Goal: Task Accomplishment & Management: Use online tool/utility

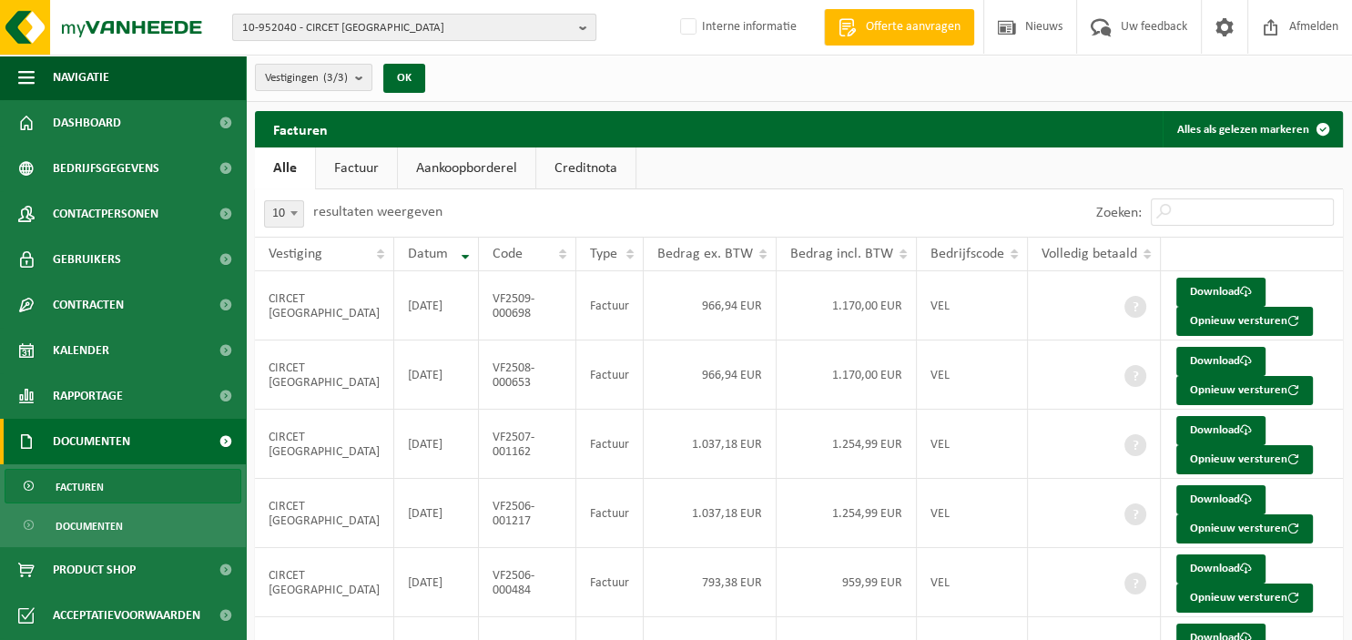
click at [583, 26] on b "button" at bounding box center [587, 27] width 16 height 25
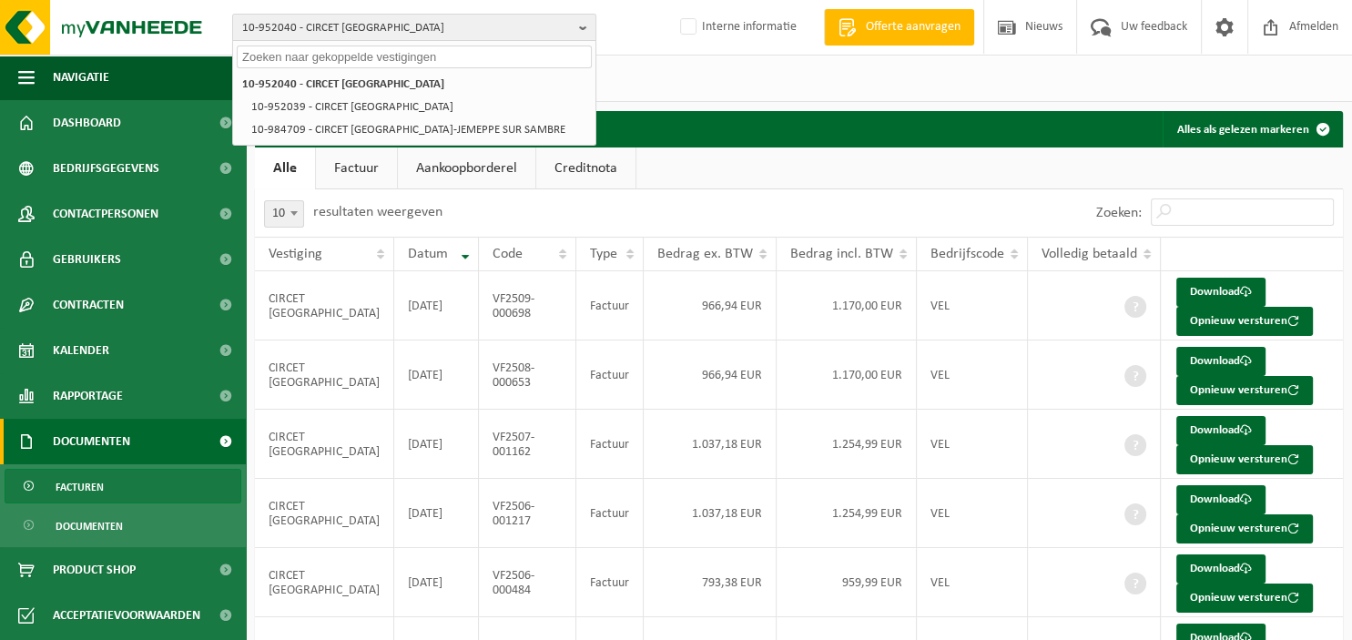
click at [507, 54] on input "text" at bounding box center [414, 57] width 355 height 23
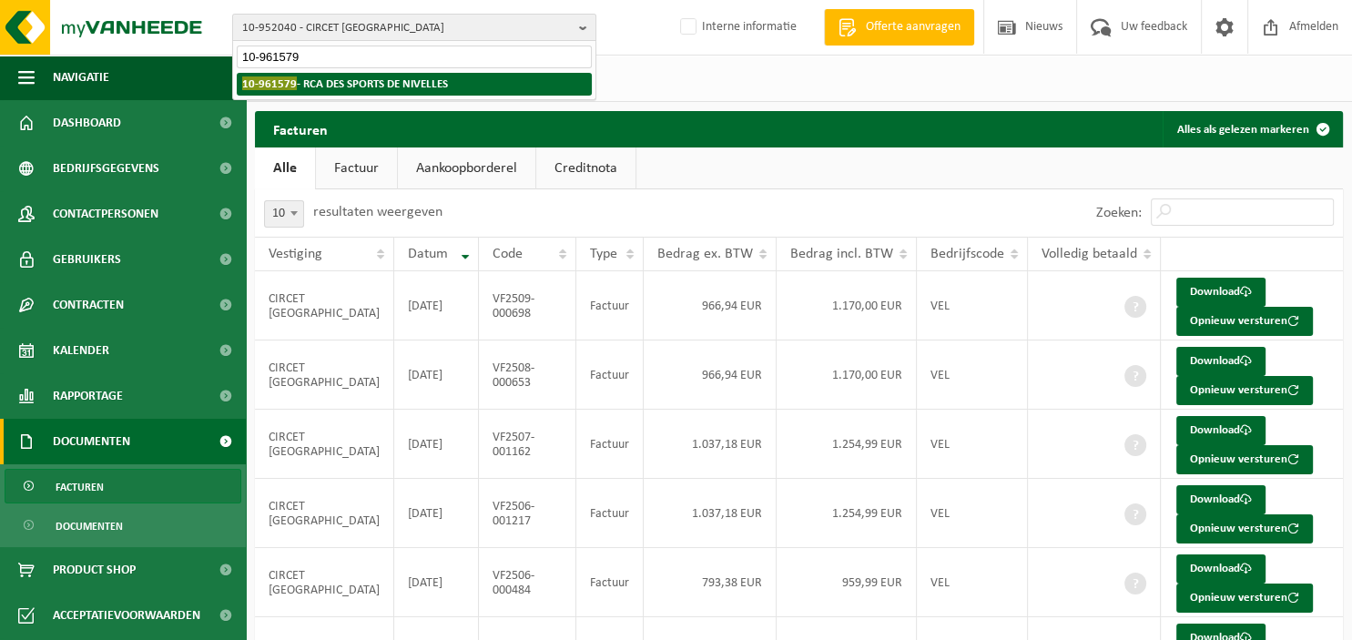
type input "10-961579"
click at [454, 88] on li "10-961579 - RCA DES SPORTS DE NIVELLES" at bounding box center [414, 84] width 355 height 23
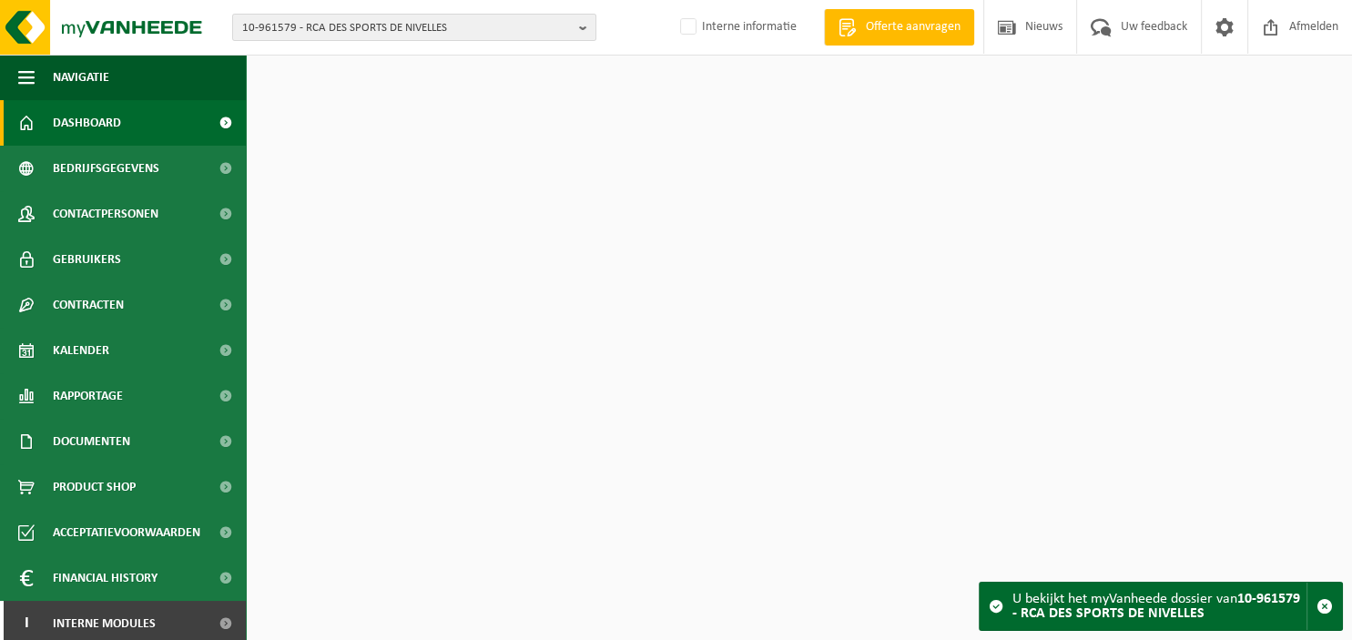
click at [111, 439] on span "Documenten" at bounding box center [91, 442] width 77 height 46
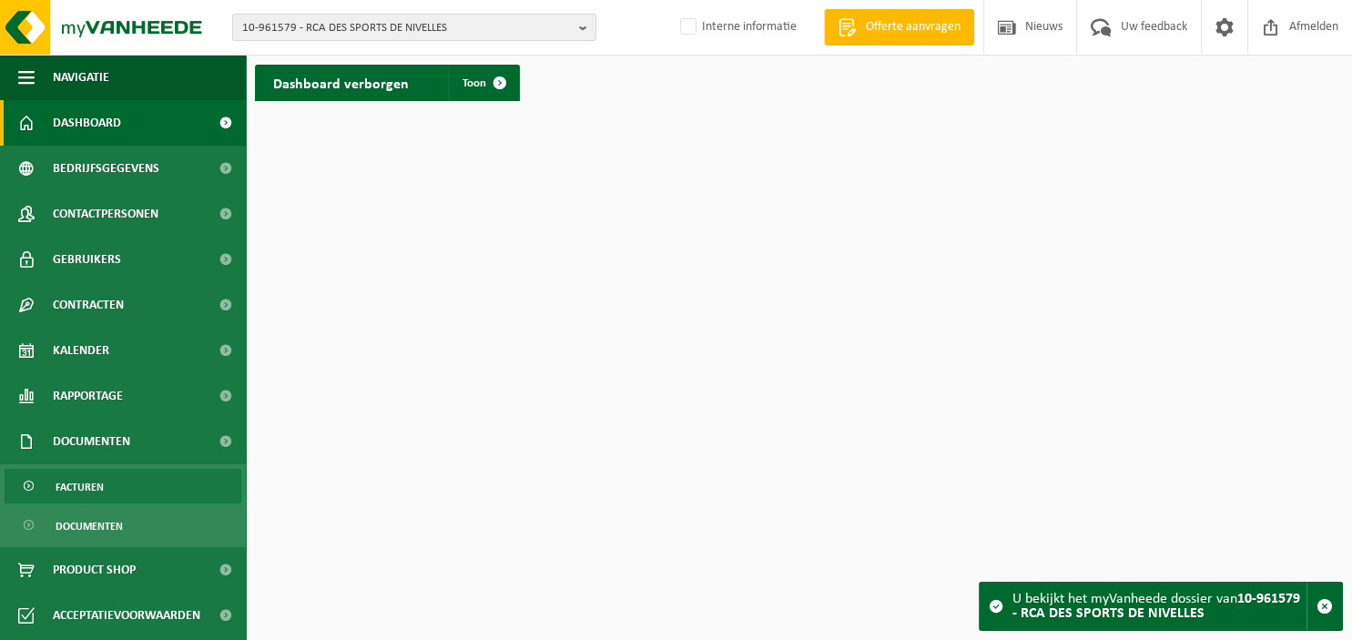
click at [90, 492] on span "Facturen" at bounding box center [80, 487] width 48 height 35
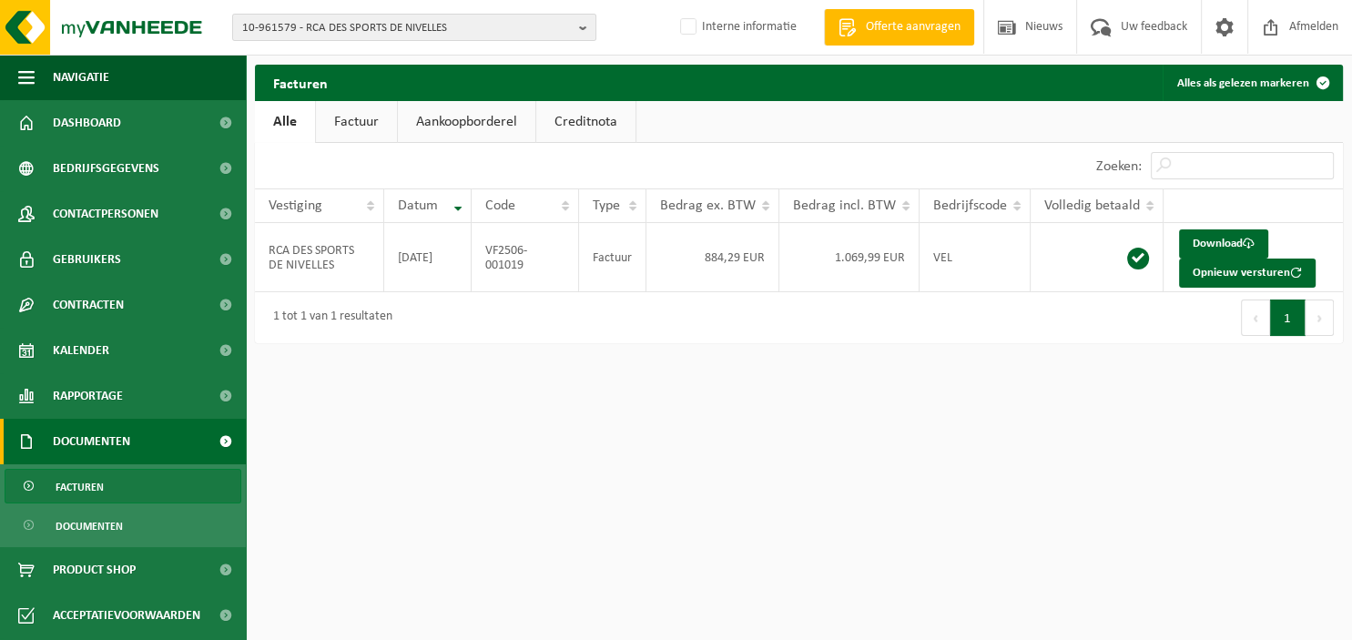
click at [112, 483] on link "Facturen" at bounding box center [123, 486] width 237 height 35
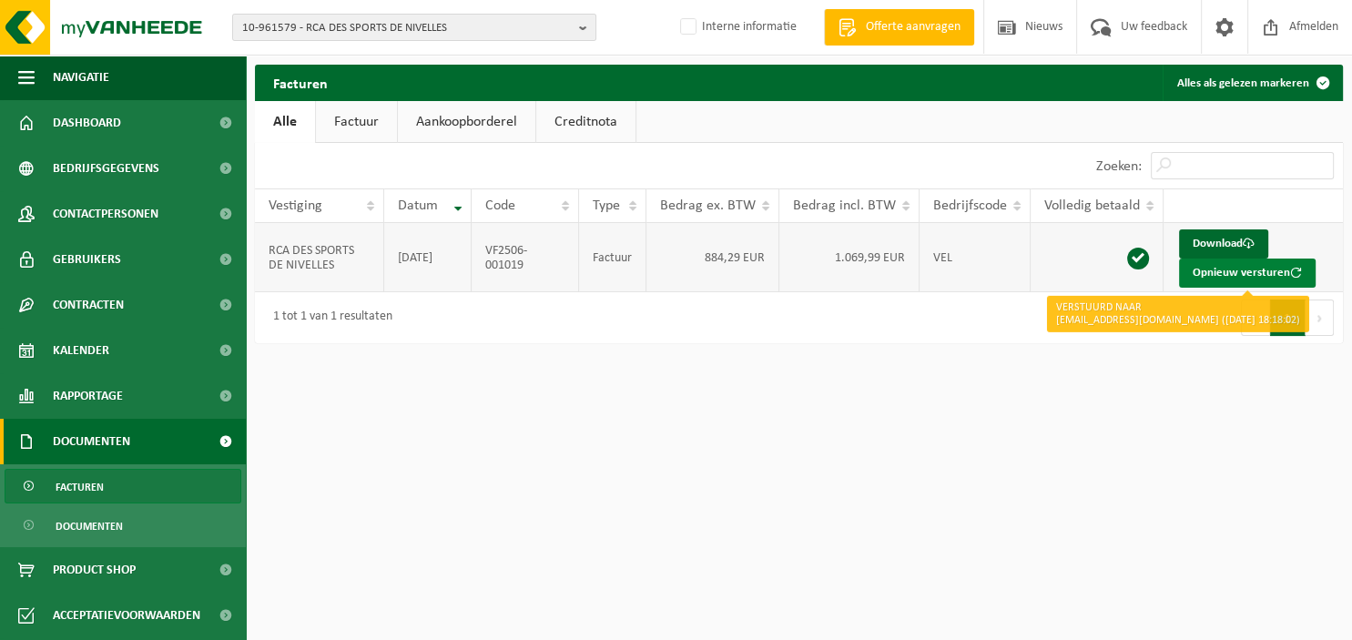
click at [1213, 270] on button "Opnieuw versturen" at bounding box center [1247, 273] width 137 height 29
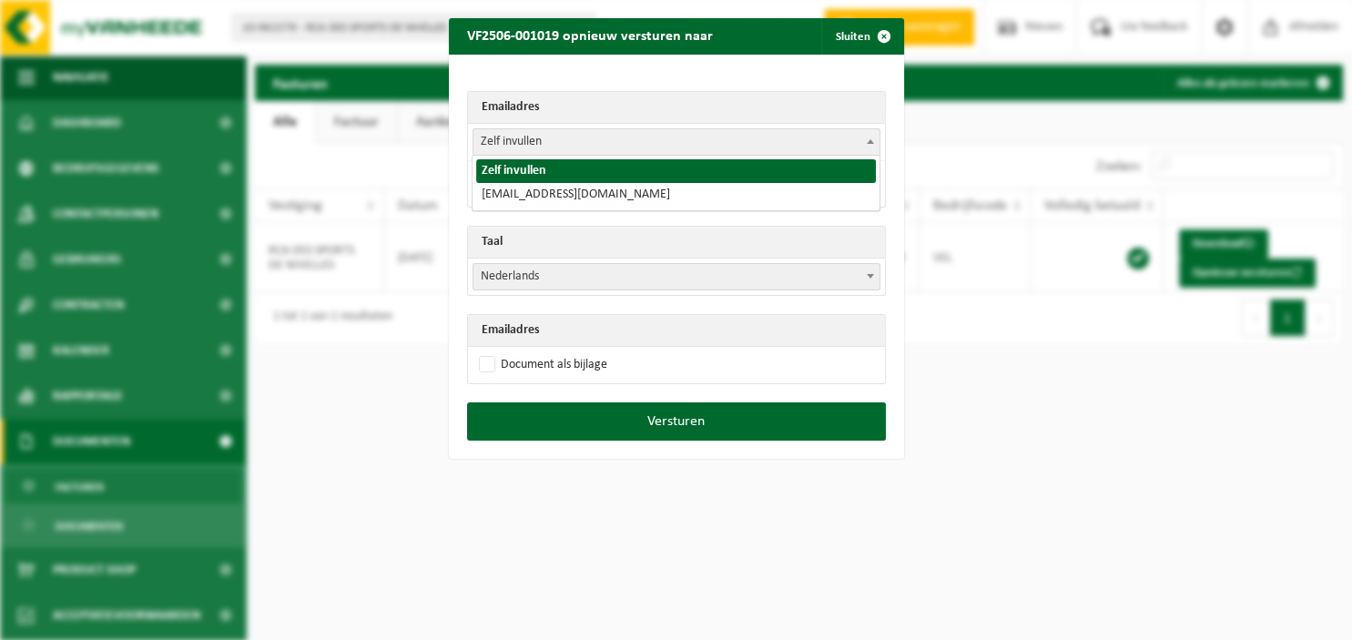
click at [876, 144] on span at bounding box center [870, 141] width 18 height 24
click at [882, 34] on span "button" at bounding box center [884, 36] width 36 height 36
